Goal: Information Seeking & Learning: Learn about a topic

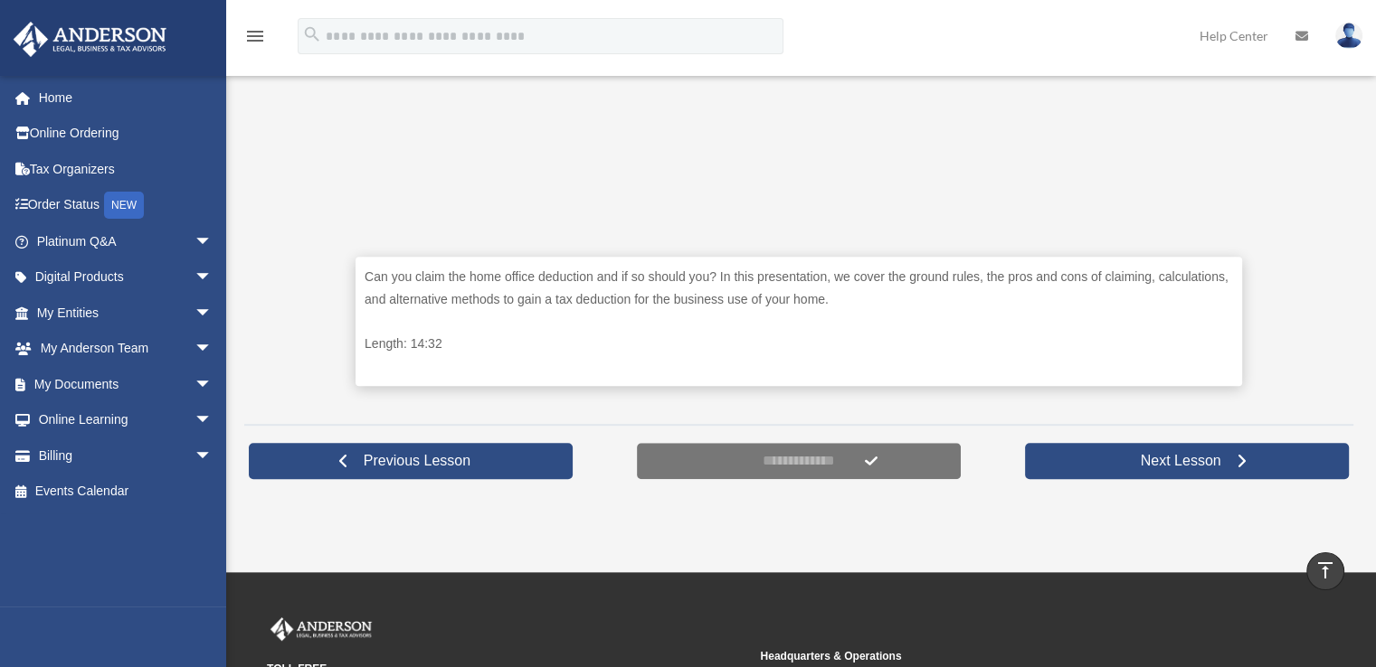
scroll to position [724, 0]
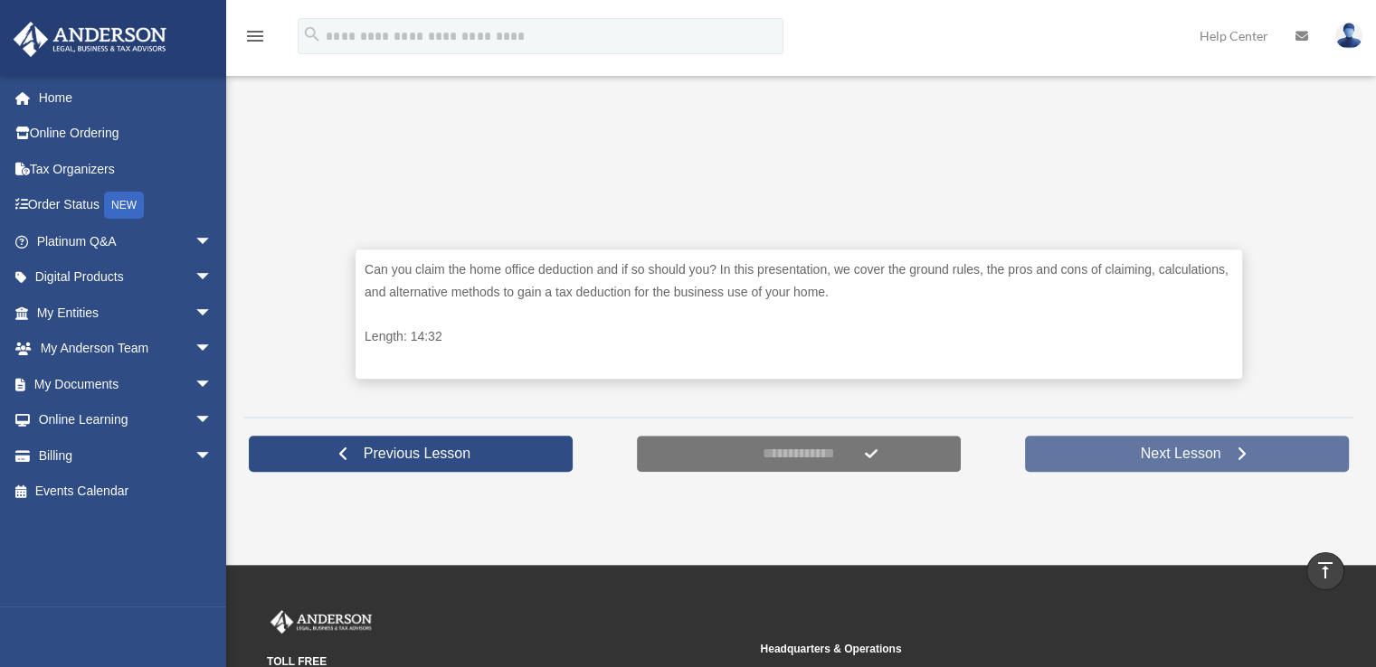
click at [1138, 448] on span "Next Lesson" at bounding box center [1180, 454] width 109 height 18
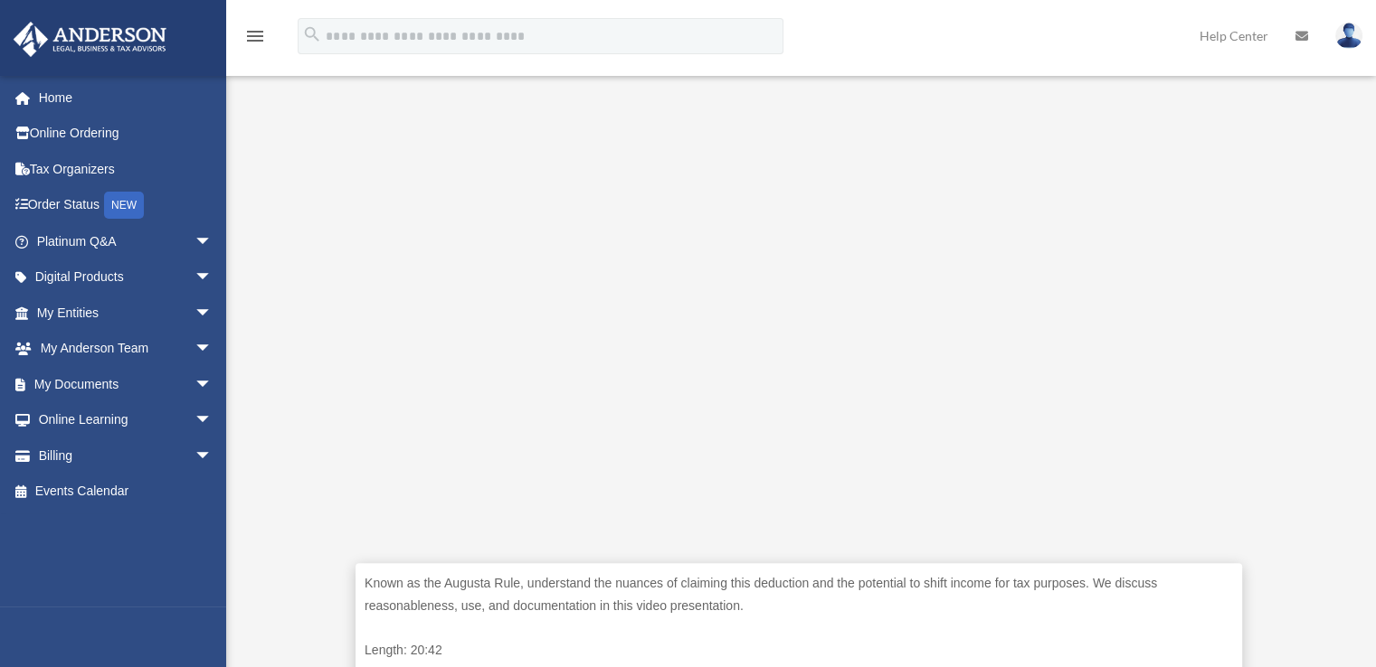
scroll to position [452, 0]
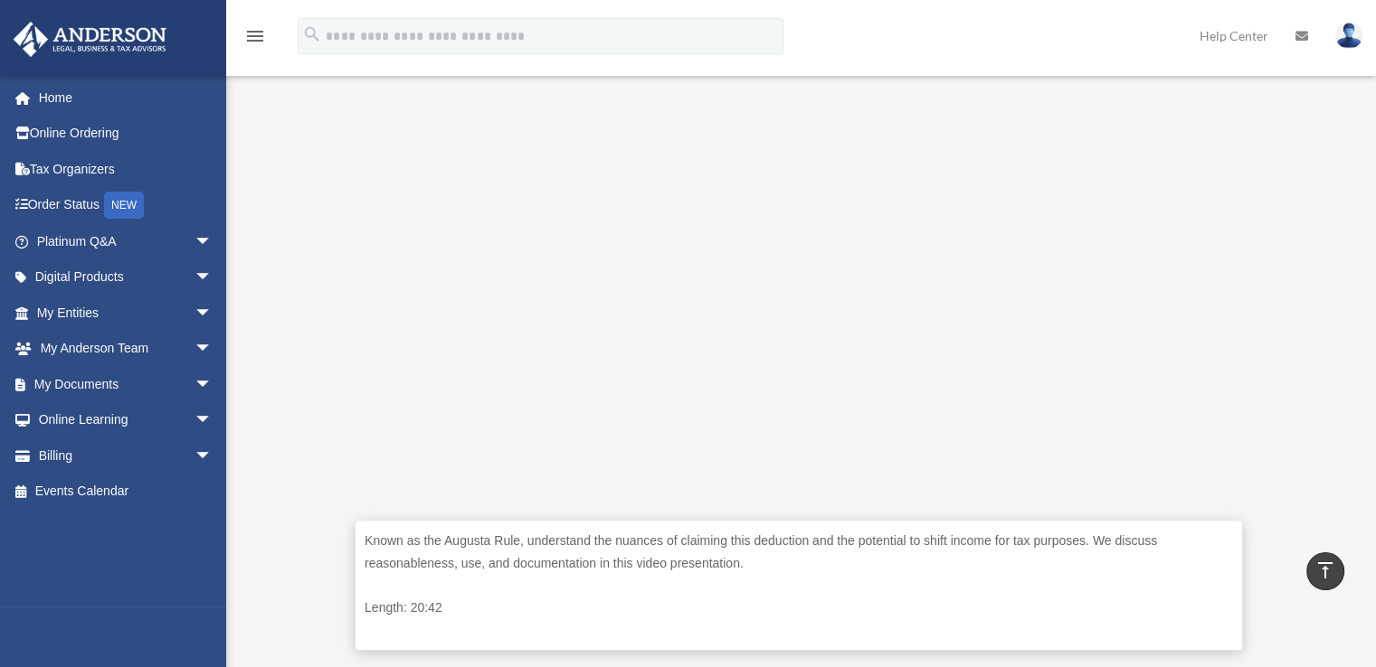
click at [810, 584] on div "Known as the Augusta Rule, understand the nuances of claiming this deduction an…" at bounding box center [798, 585] width 886 height 129
click at [276, 381] on div "Known as the Augusta Rule, understand the nuances of claiming this deduction an…" at bounding box center [798, 331] width 1109 height 687
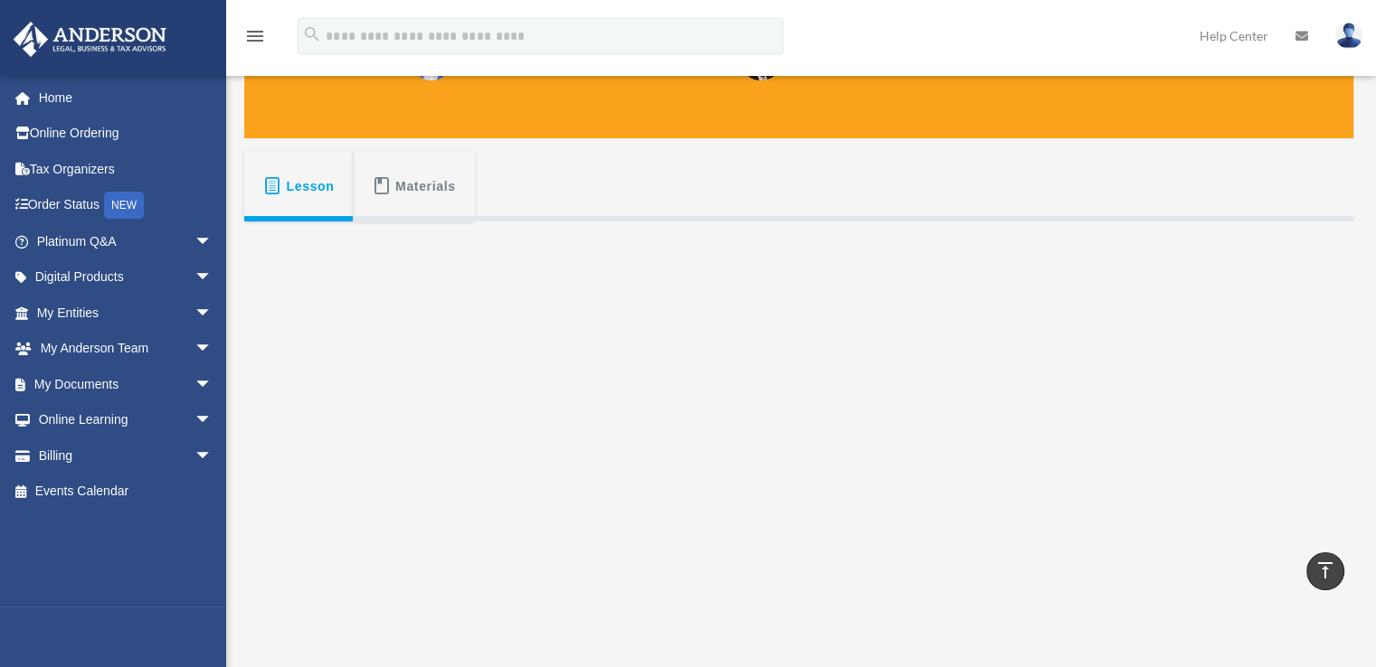
scroll to position [56, 0]
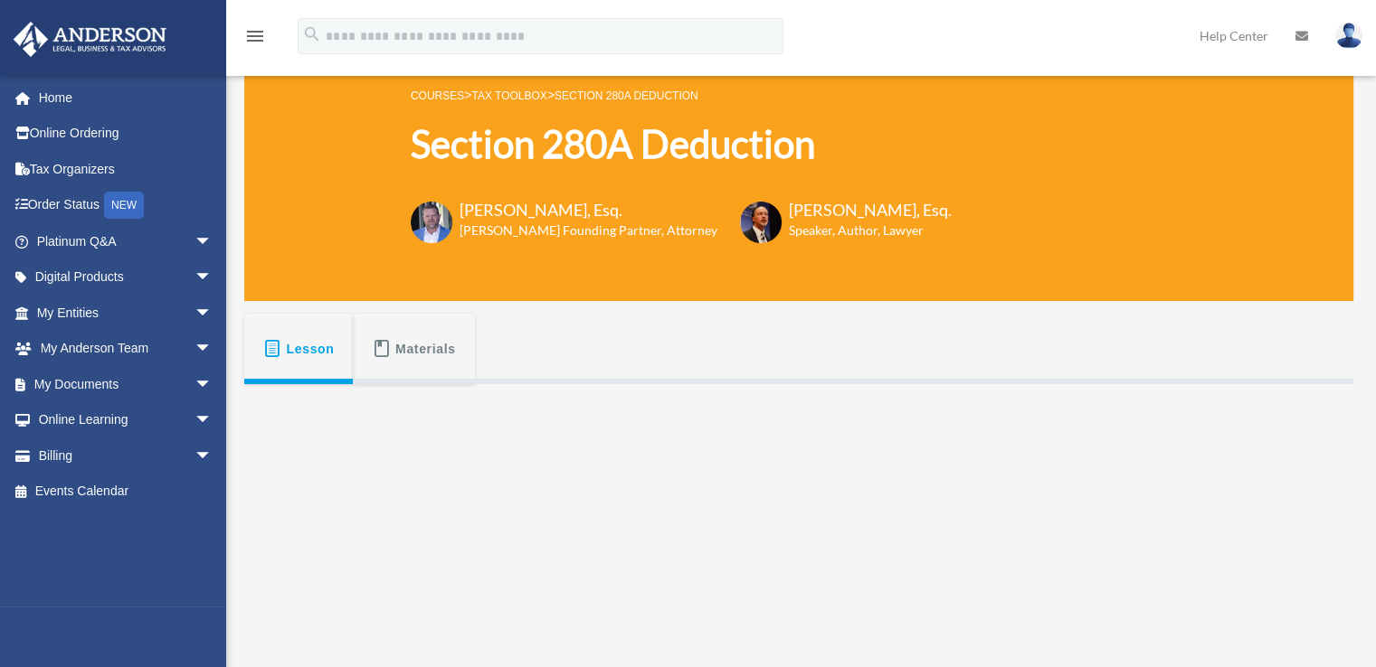
click at [420, 350] on span "Materials" at bounding box center [425, 349] width 61 height 33
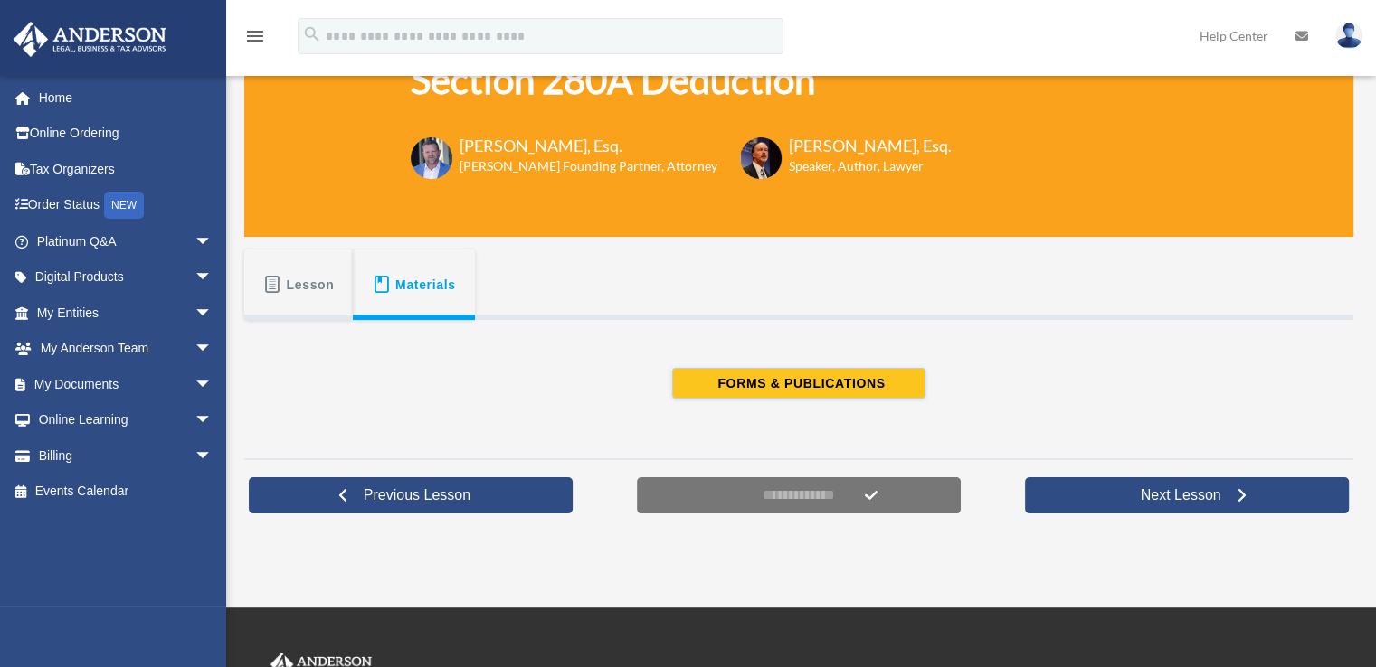
scroll to position [327, 0]
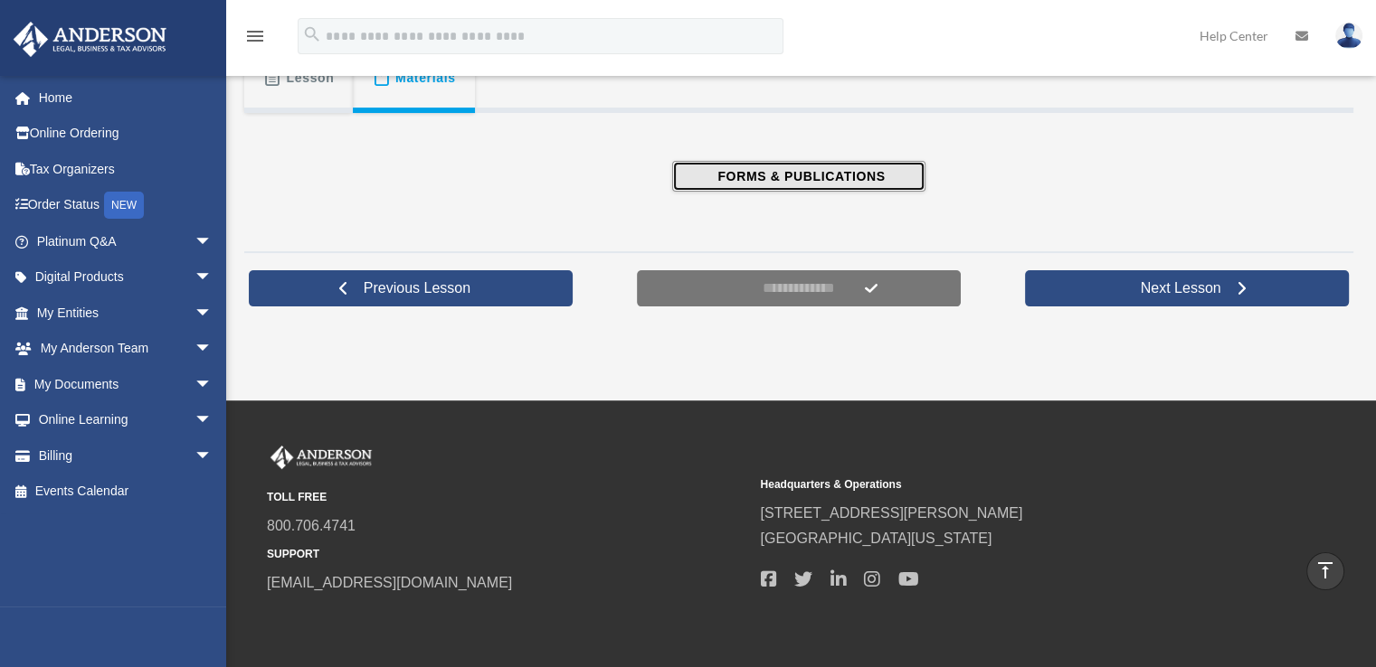
click at [772, 175] on span "FORMS & PUBLICATIONS" at bounding box center [798, 176] width 173 height 18
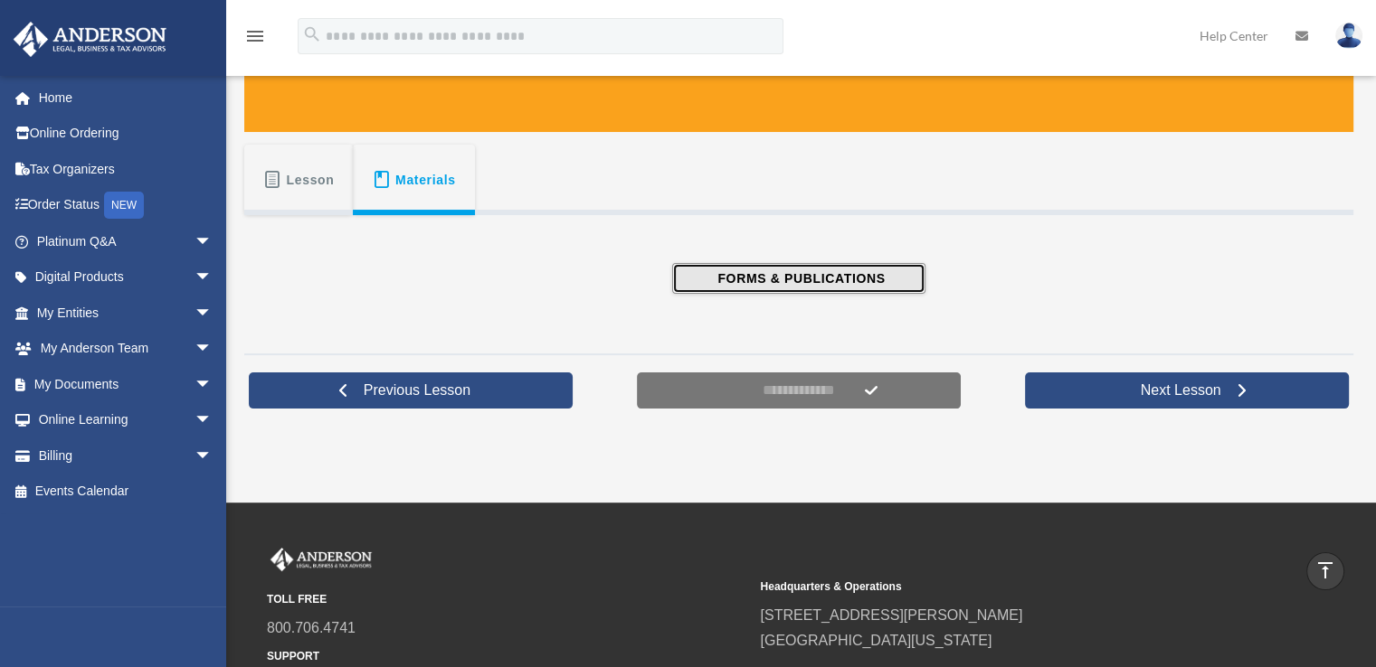
scroll to position [0, 0]
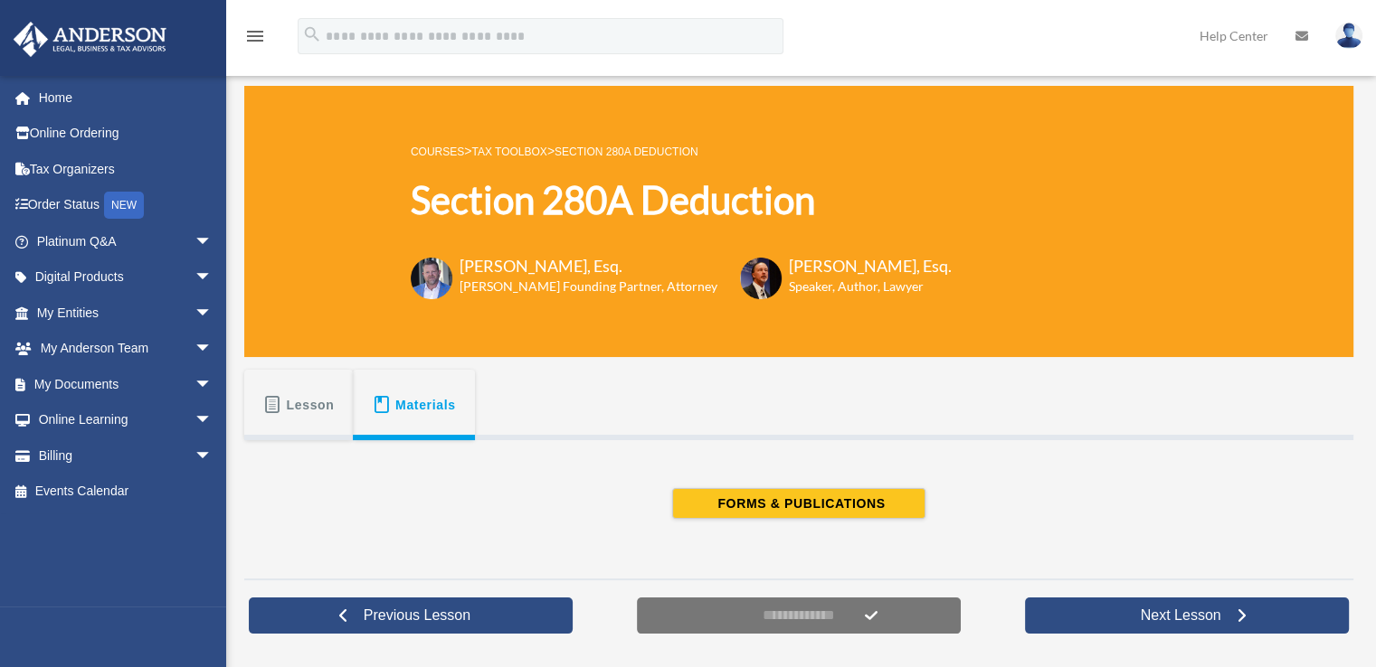
click at [289, 381] on button "Lesson" at bounding box center [298, 405] width 109 height 71
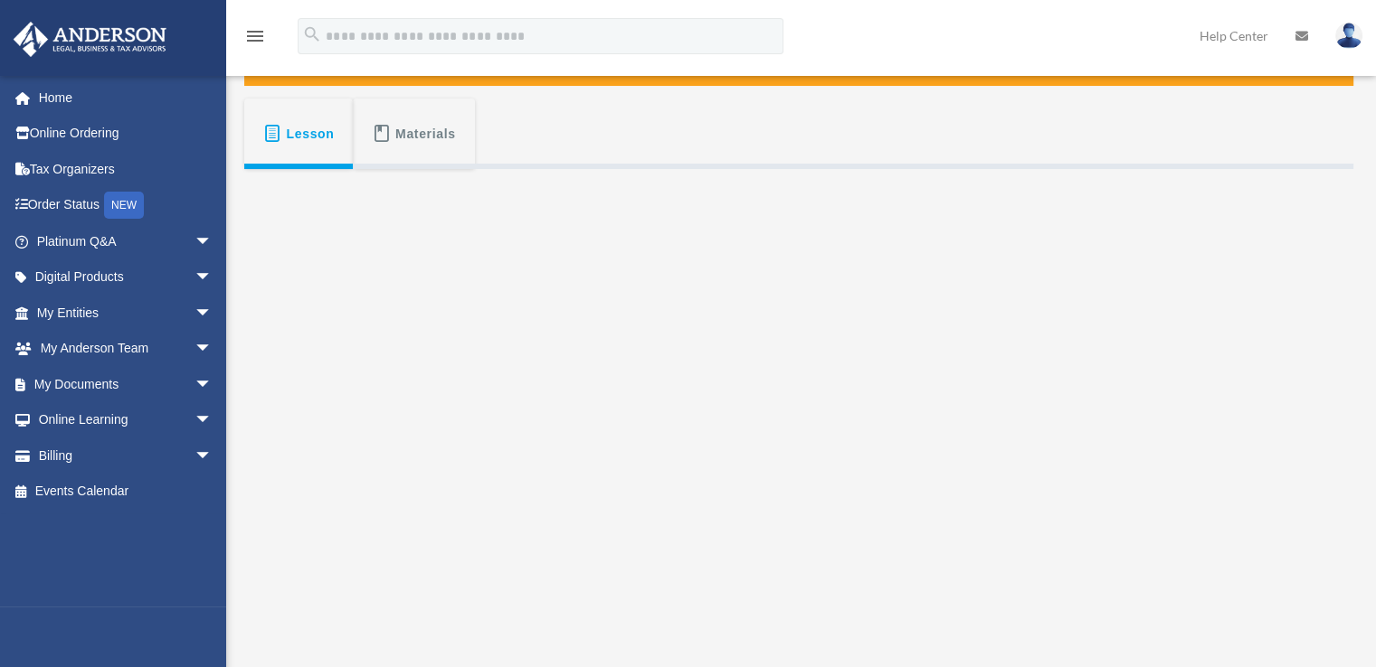
scroll to position [362, 0]
